Goal: Information Seeking & Learning: Check status

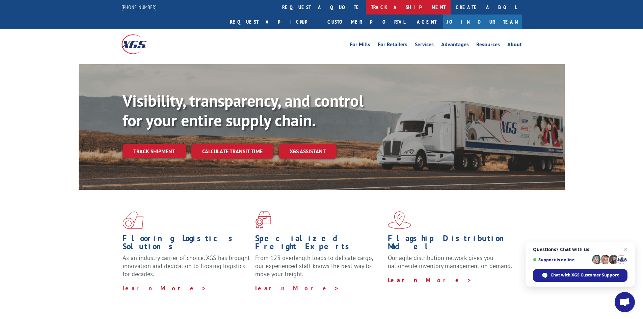
click at [366, 7] on link "track a shipment" at bounding box center [408, 7] width 85 height 15
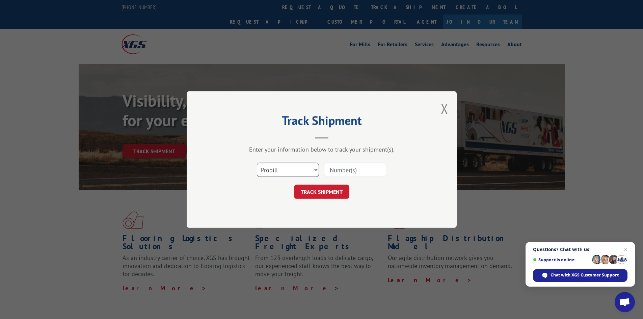
click at [315, 168] on select "Select category... Probill BOL PO" at bounding box center [288, 170] width 62 height 14
select select "bol"
click at [257, 163] on select "Select category... Probill BOL PO" at bounding box center [288, 170] width 62 height 14
click at [338, 171] on input at bounding box center [355, 170] width 62 height 14
paste input "447962"
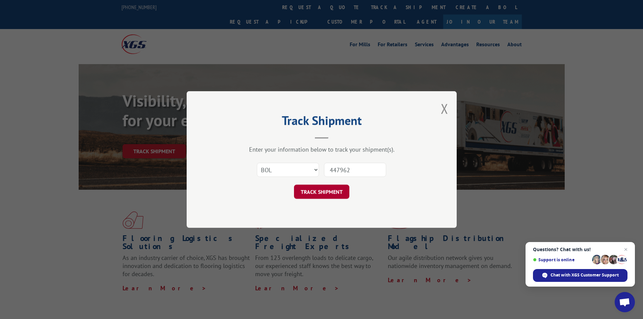
type input "447962"
click at [328, 193] on button "TRACK SHIPMENT" at bounding box center [321, 192] width 55 height 14
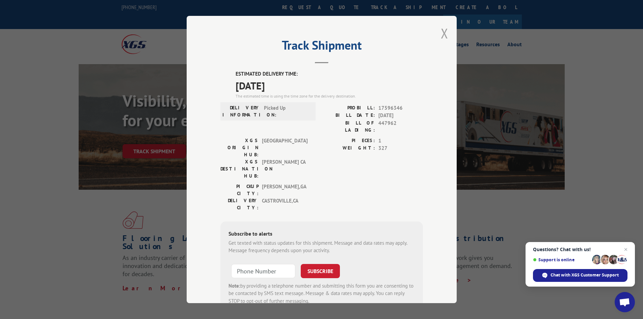
click at [441, 33] on button "Close modal" at bounding box center [444, 33] width 7 height 18
